Goal: Browse casually: Explore the website without a specific task or goal

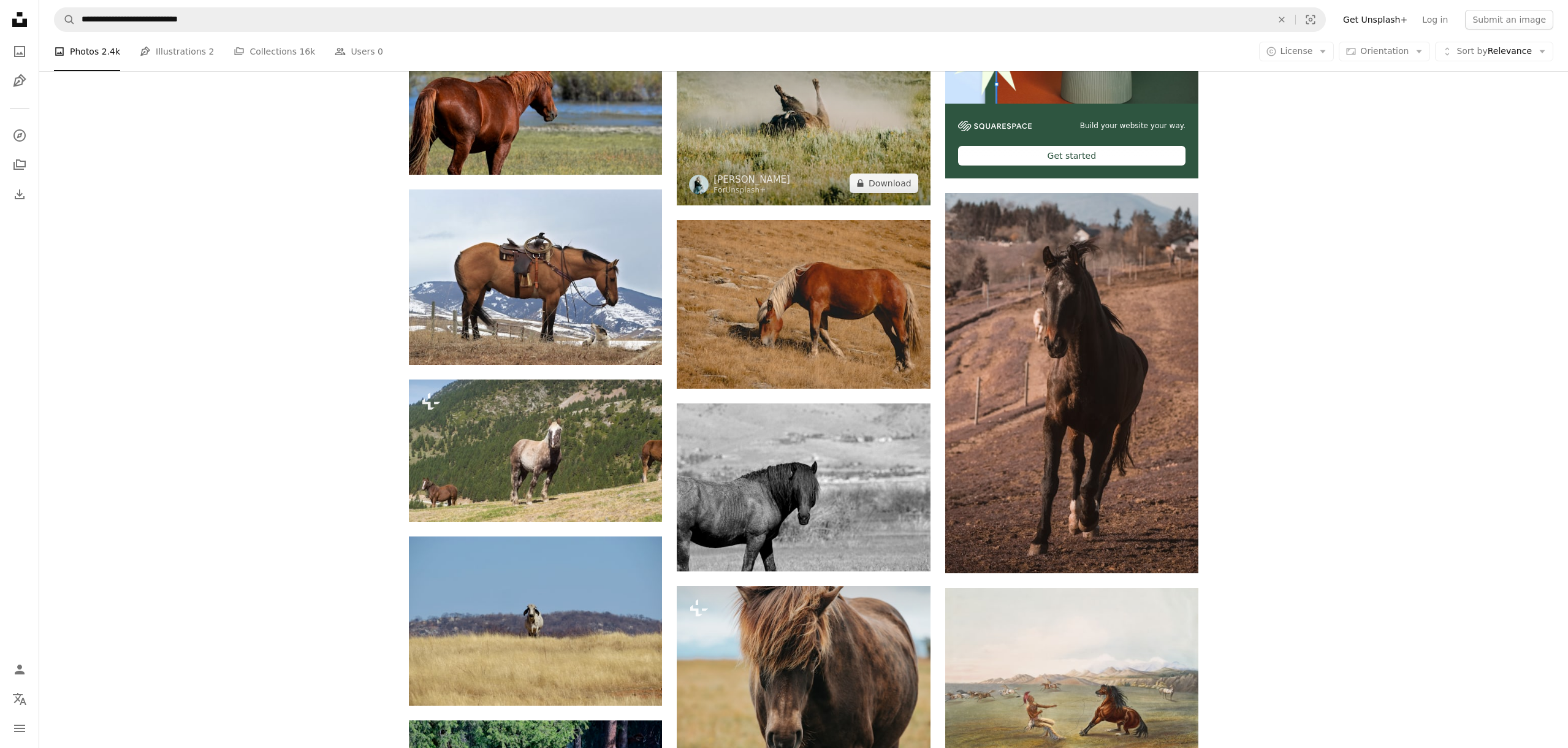
scroll to position [538, 0]
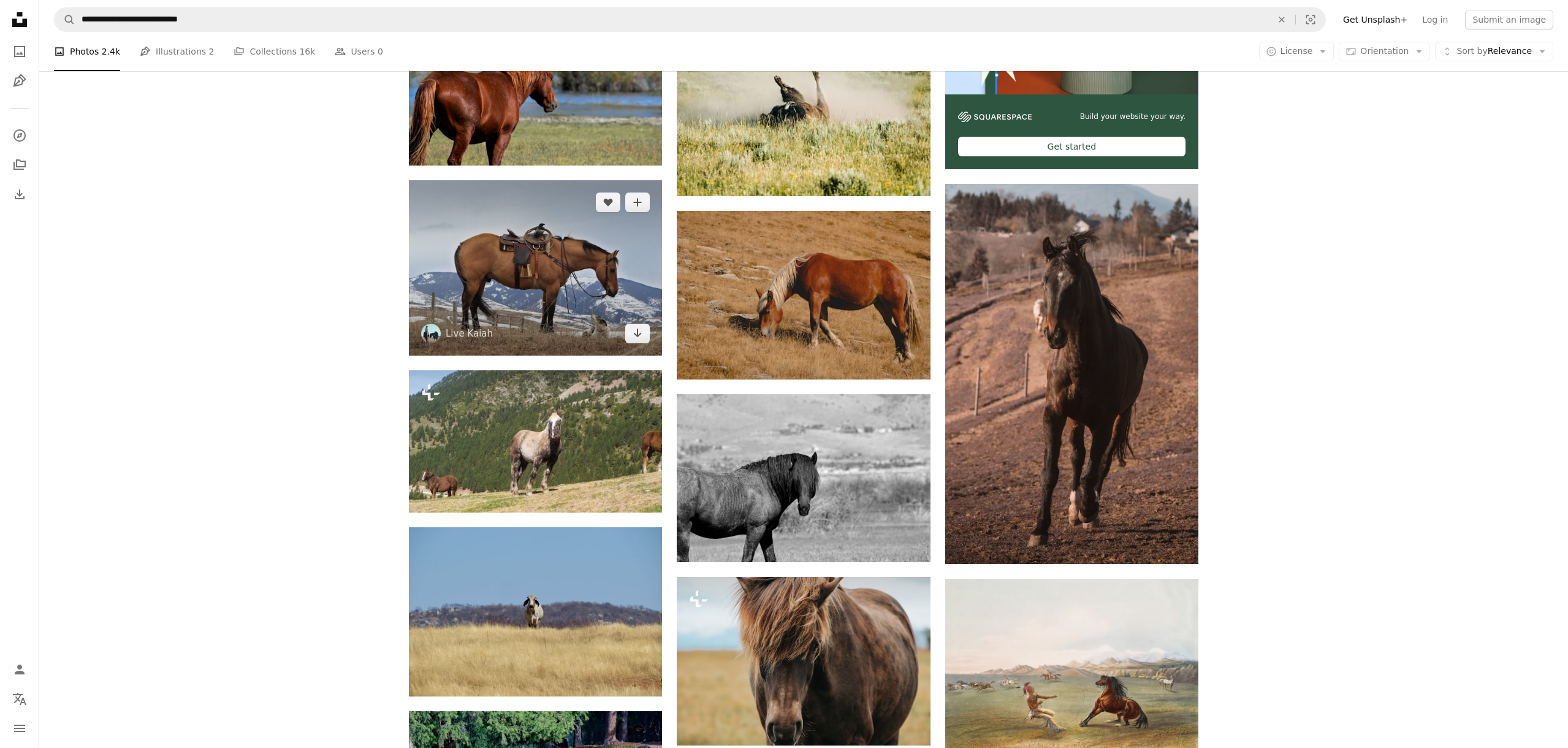
click at [504, 300] on img at bounding box center [535, 267] width 253 height 175
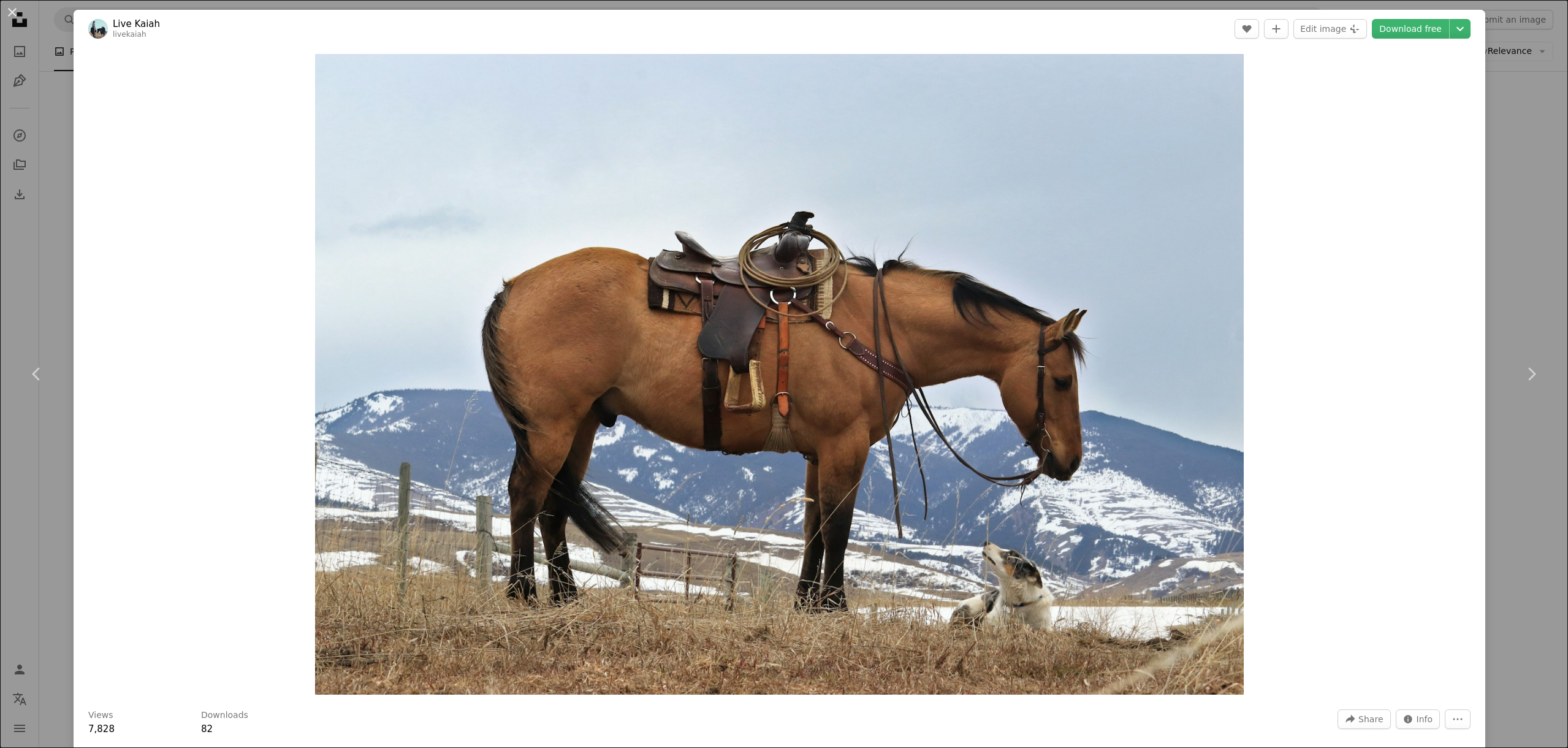
click at [47, 278] on div "An X shape Chevron left Chevron right Live Kaiah livekaiah A heart A plus sign …" at bounding box center [784, 374] width 1568 height 748
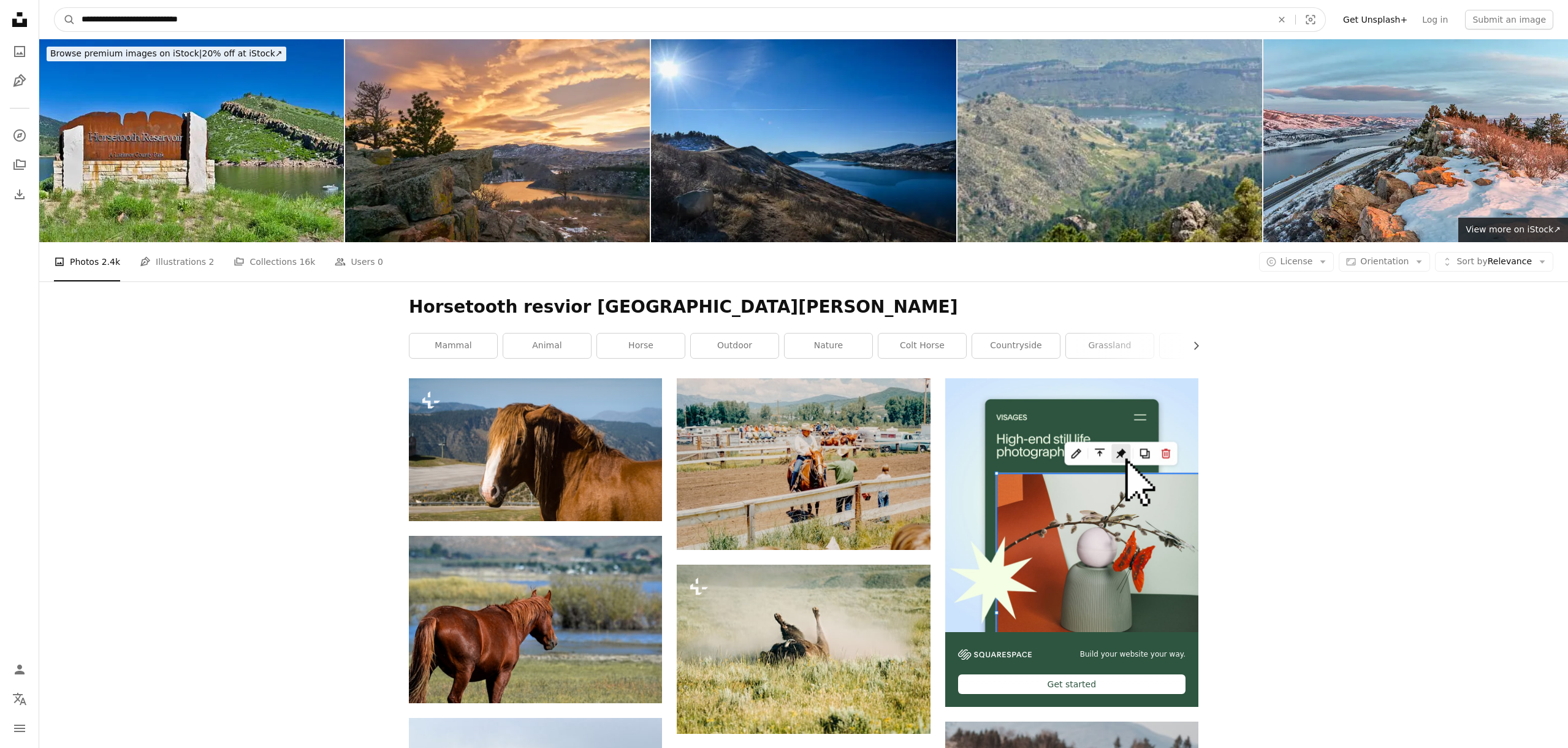
click at [103, 19] on input "**********" at bounding box center [672, 19] width 1193 height 23
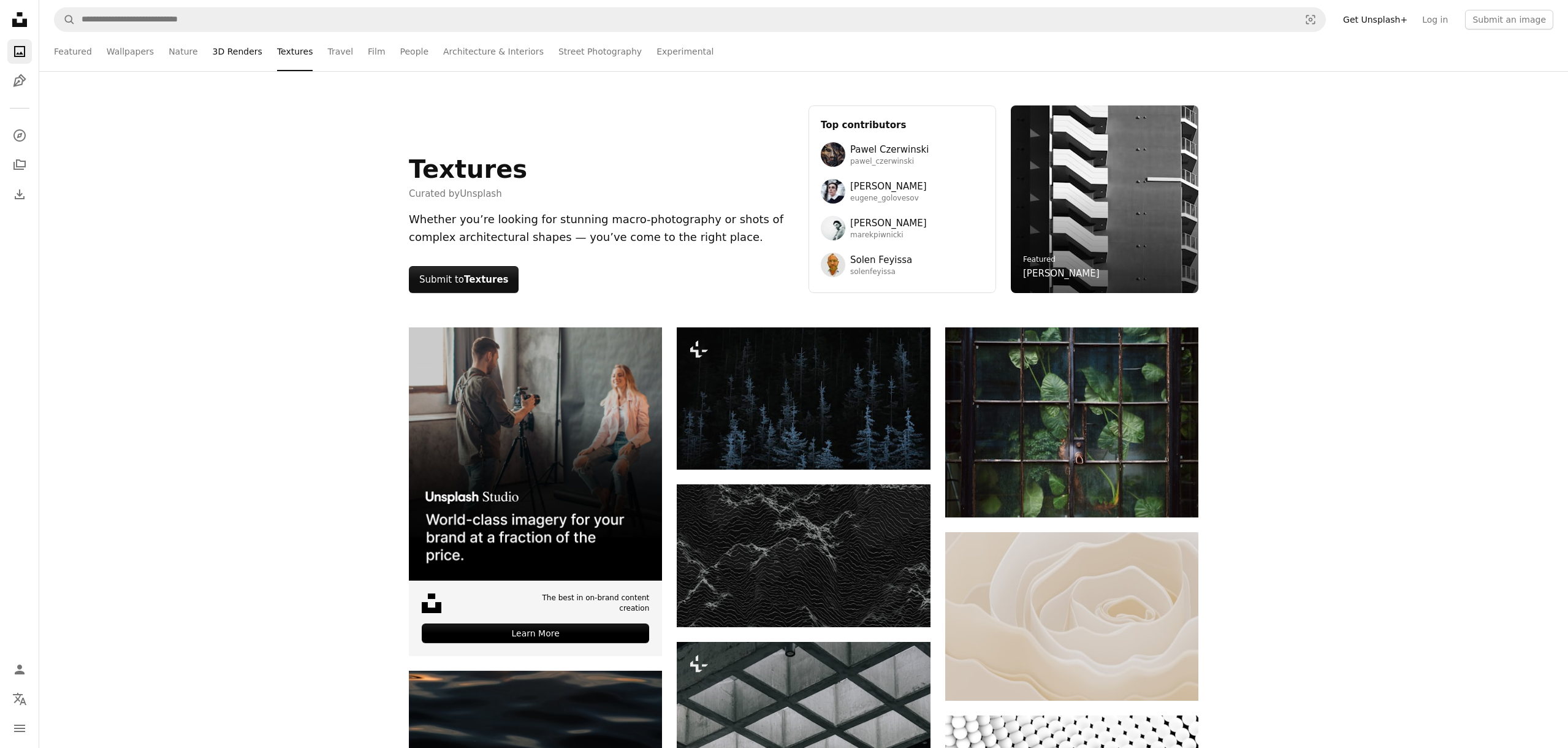
click at [217, 52] on link "3D Renders" at bounding box center [237, 52] width 49 height 39
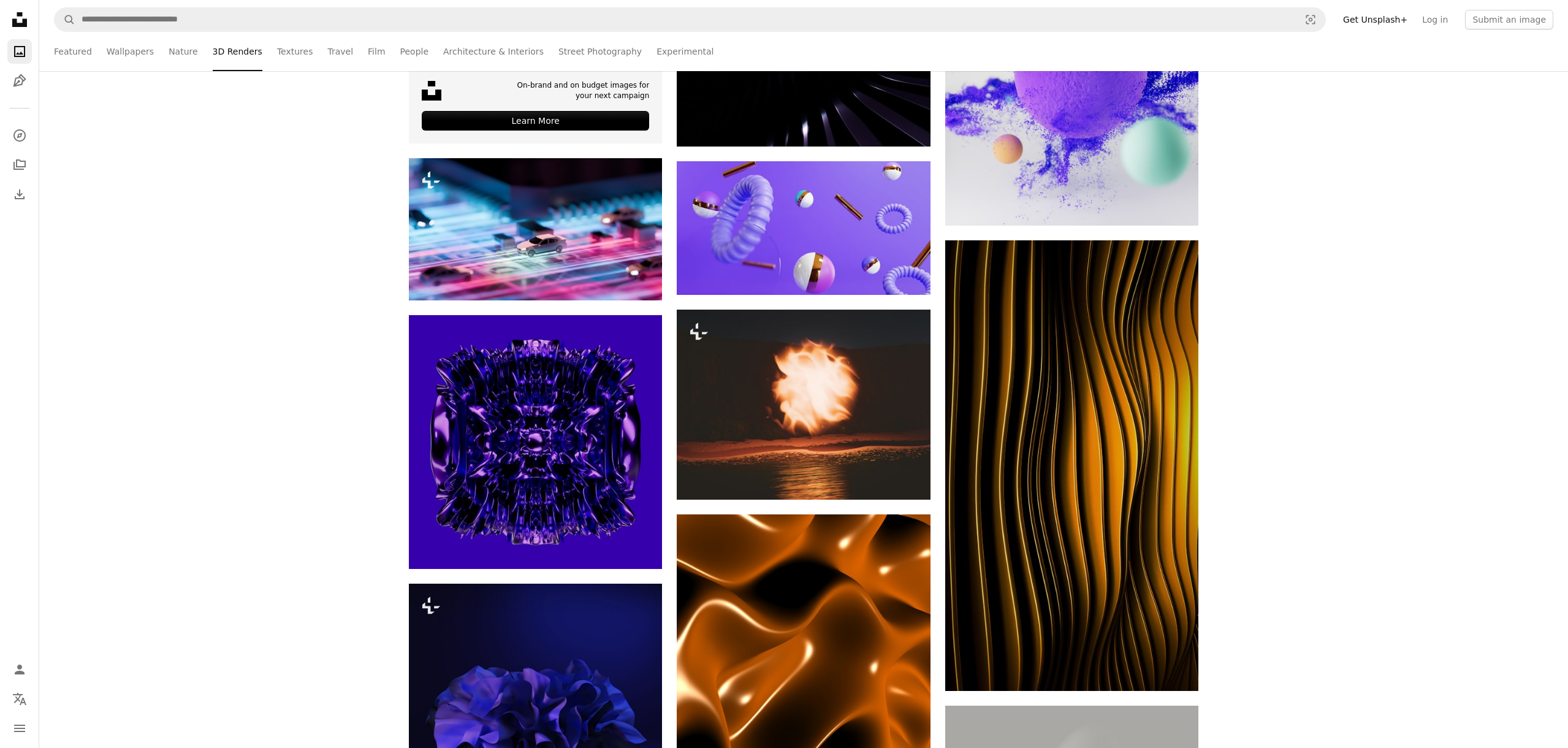
scroll to position [512, 0]
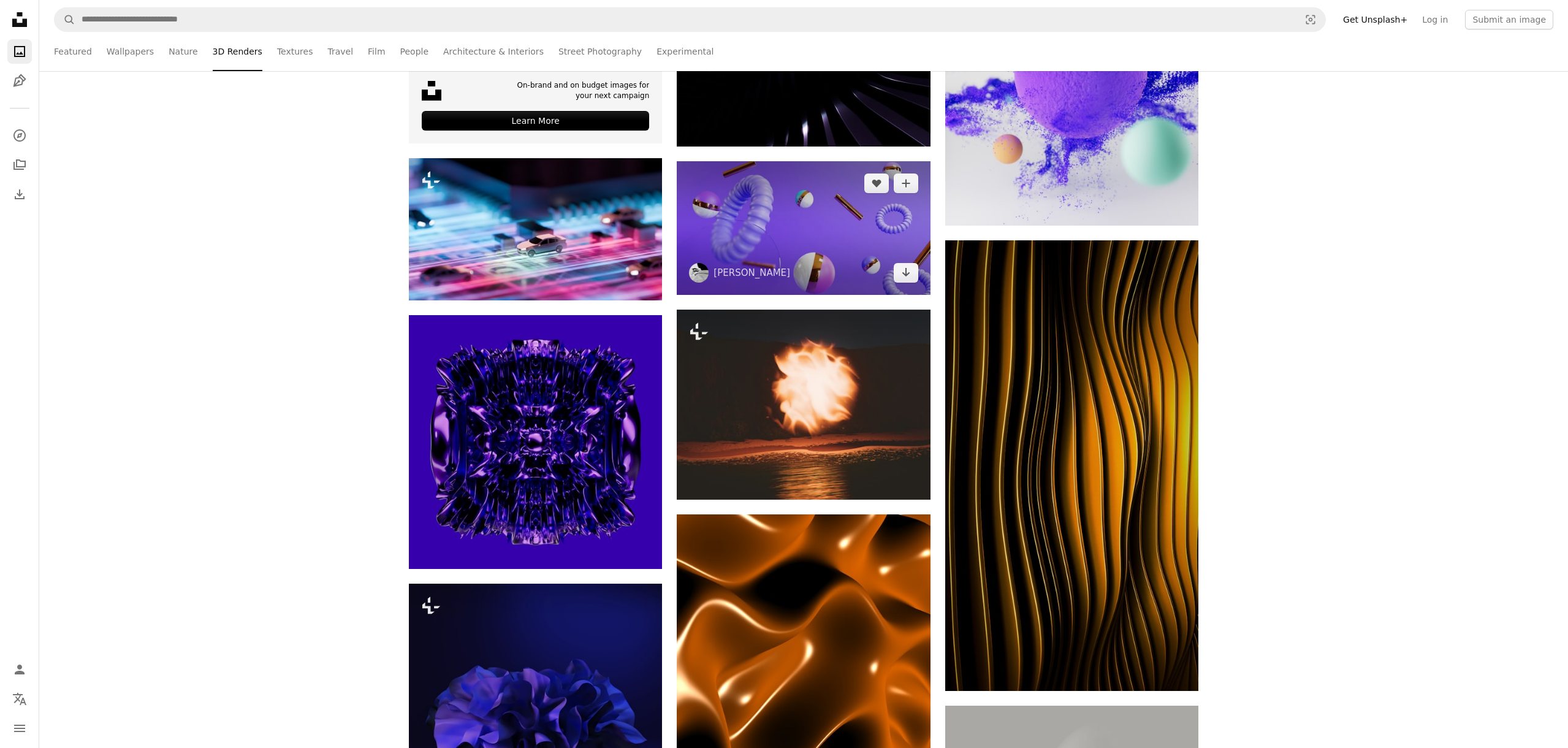
click at [734, 196] on img at bounding box center [803, 228] width 253 height 134
